Goal: Information Seeking & Learning: Learn about a topic

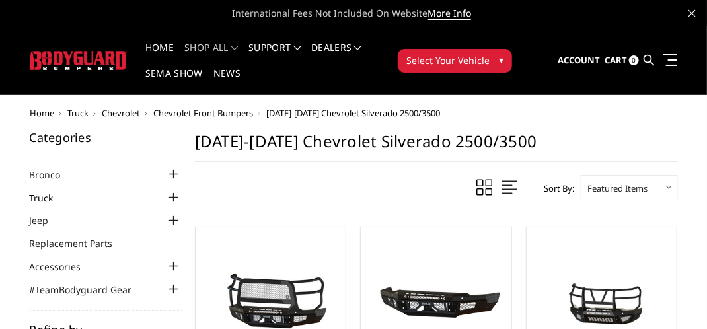
click at [44, 201] on link "Truck" at bounding box center [50, 198] width 40 height 14
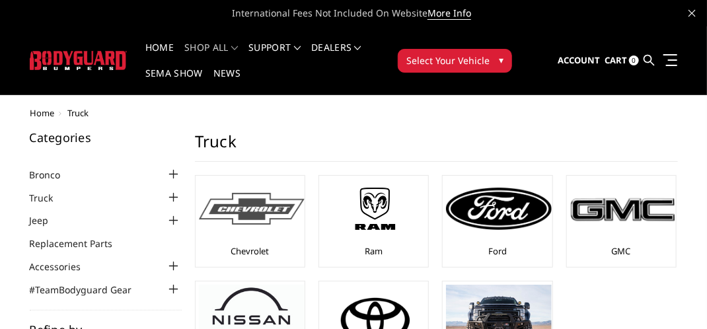
click at [259, 215] on img at bounding box center [252, 209] width 106 height 32
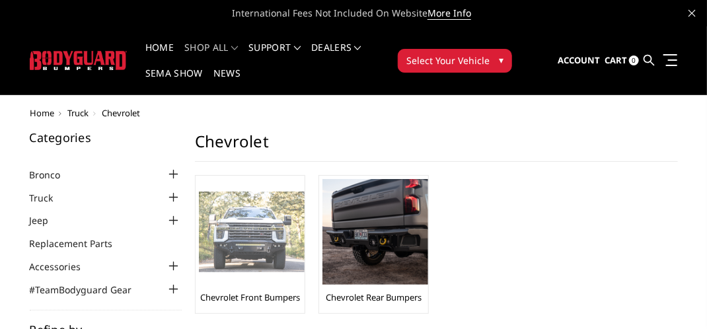
click at [268, 219] on img at bounding box center [252, 232] width 106 height 81
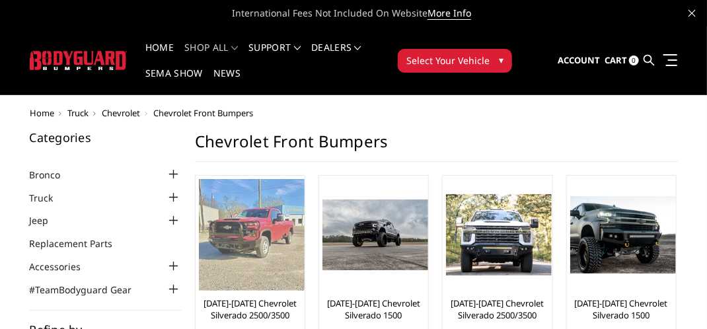
click at [257, 221] on img at bounding box center [252, 235] width 106 height 112
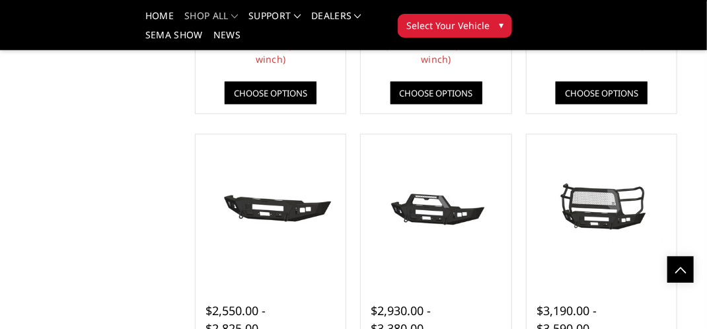
scroll to position [727, 0]
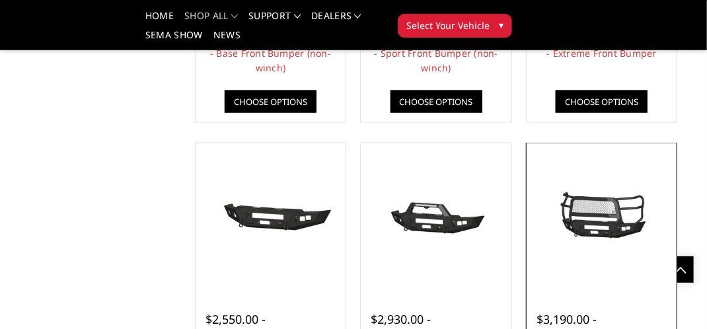
click at [604, 237] on img at bounding box center [602, 218] width 144 height 67
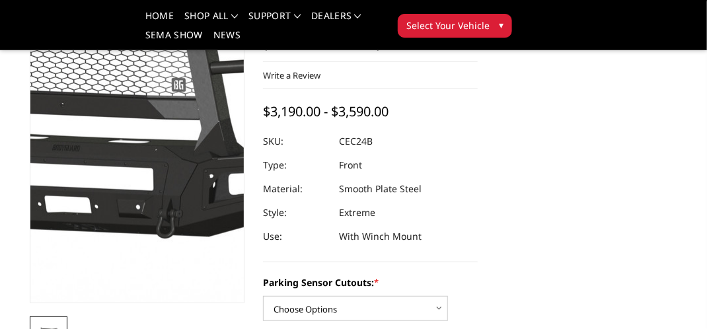
scroll to position [132, 0]
